Goal: Information Seeking & Learning: Learn about a topic

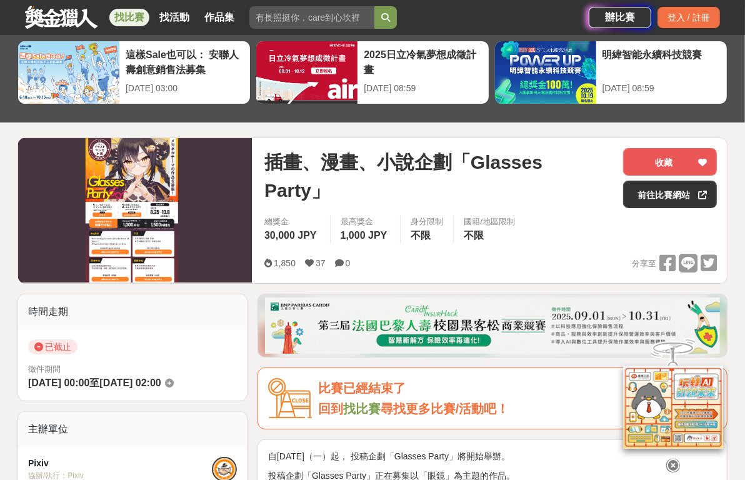
scroll to position [52, 0]
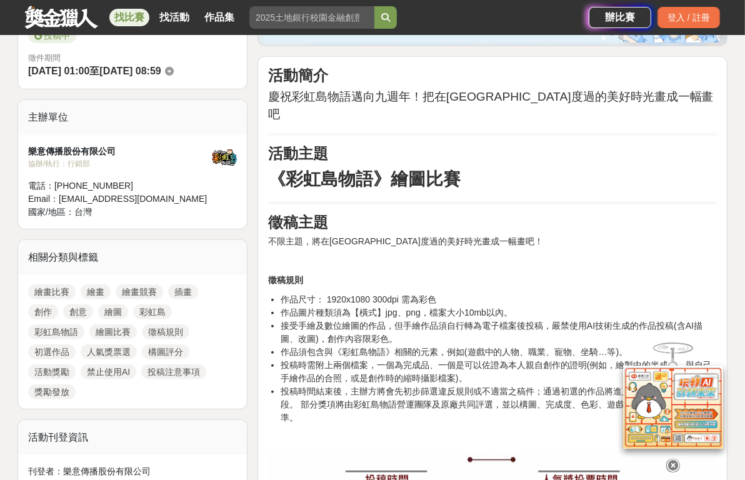
scroll to position [156, 0]
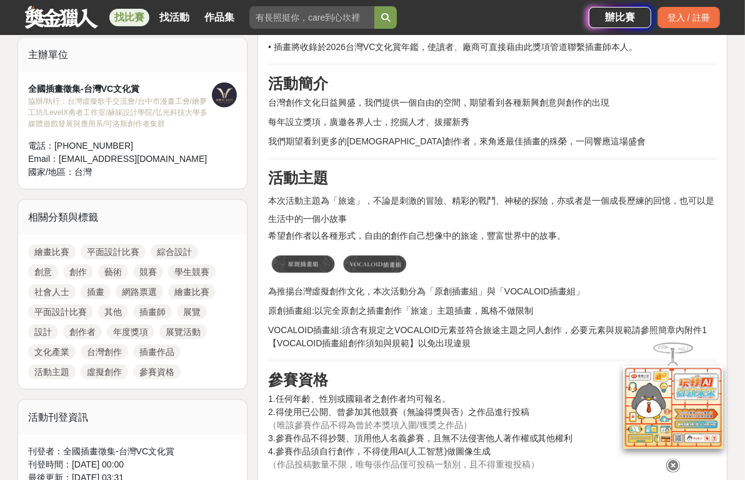
scroll to position [469, 0]
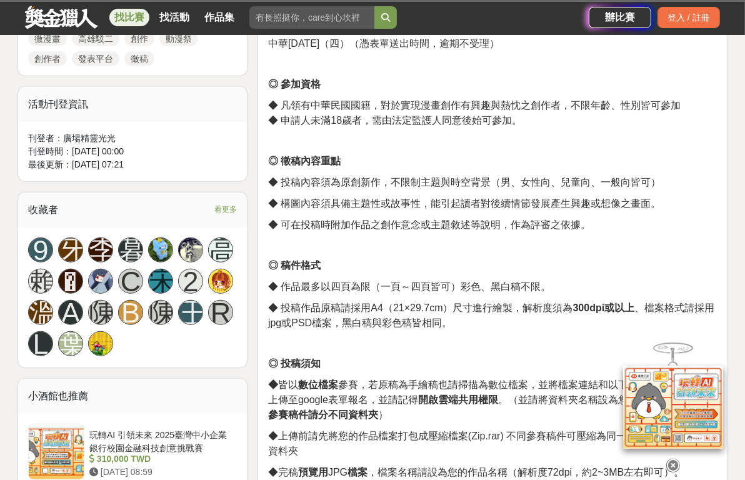
scroll to position [729, 0]
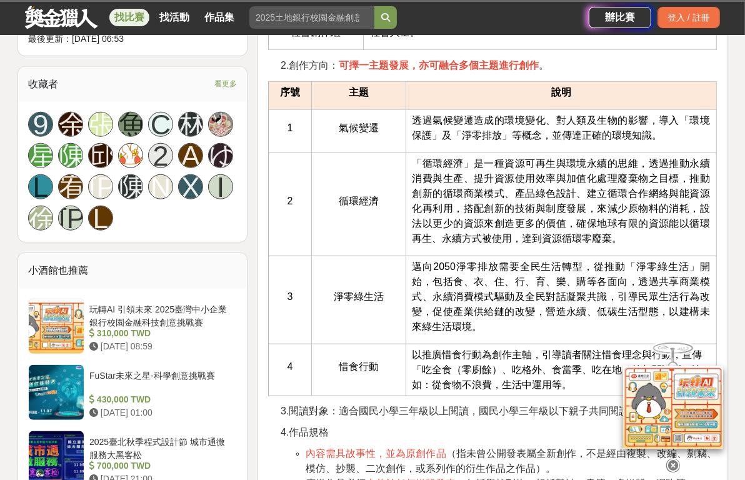
scroll to position [833, 0]
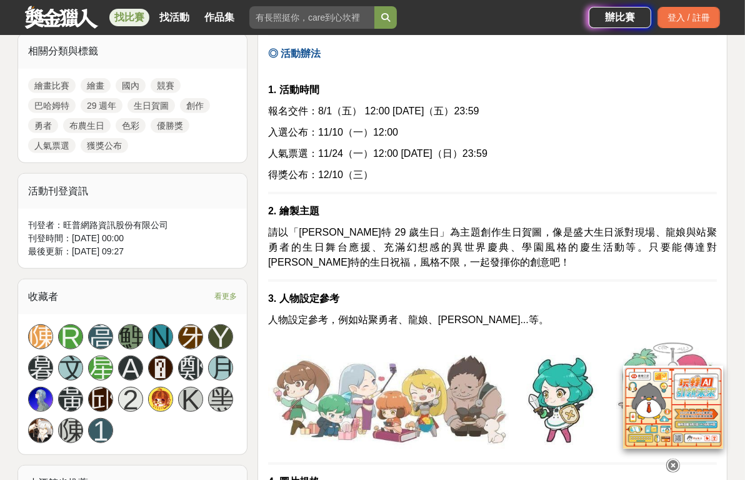
scroll to position [624, 0]
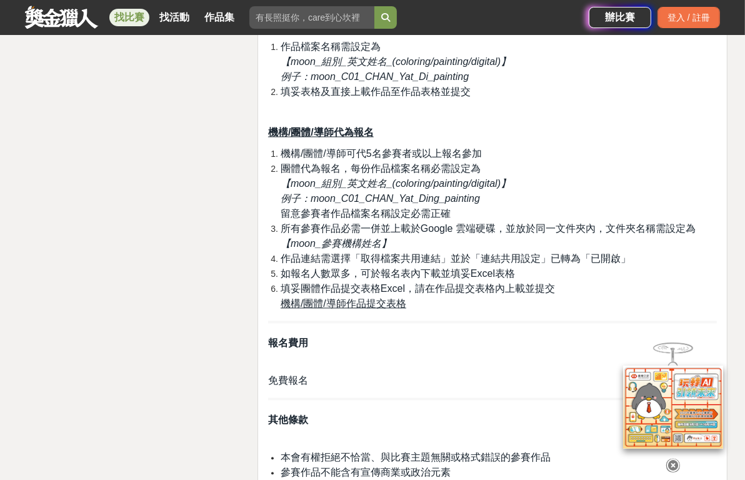
scroll to position [1875, 0]
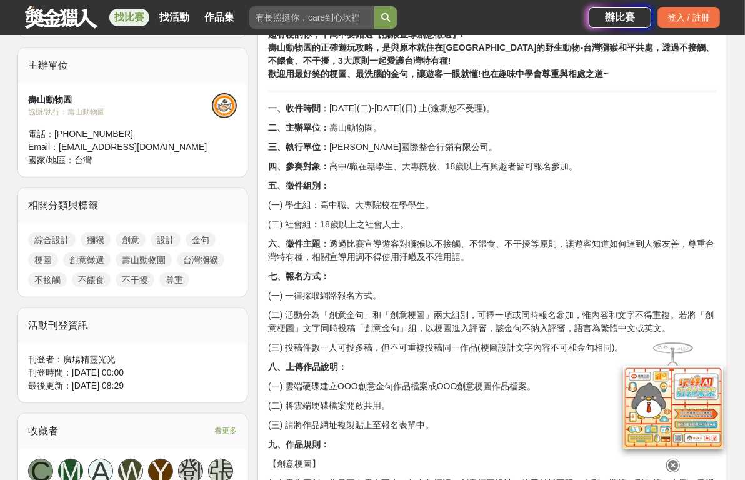
scroll to position [573, 0]
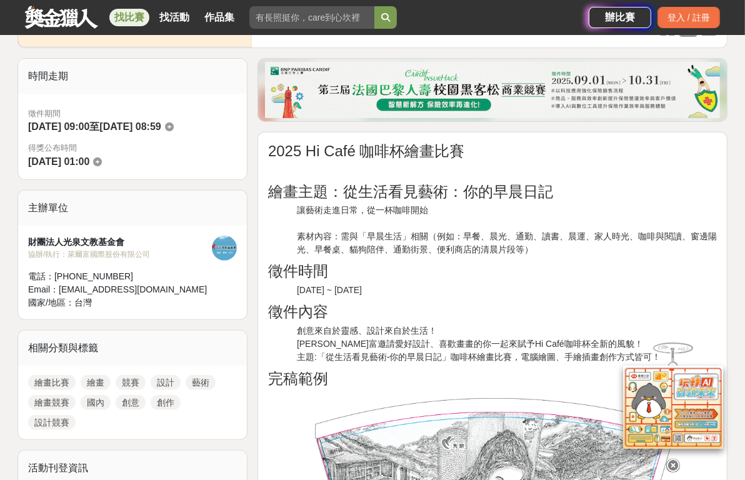
scroll to position [208, 0]
